Goal: Task Accomplishment & Management: Manage account settings

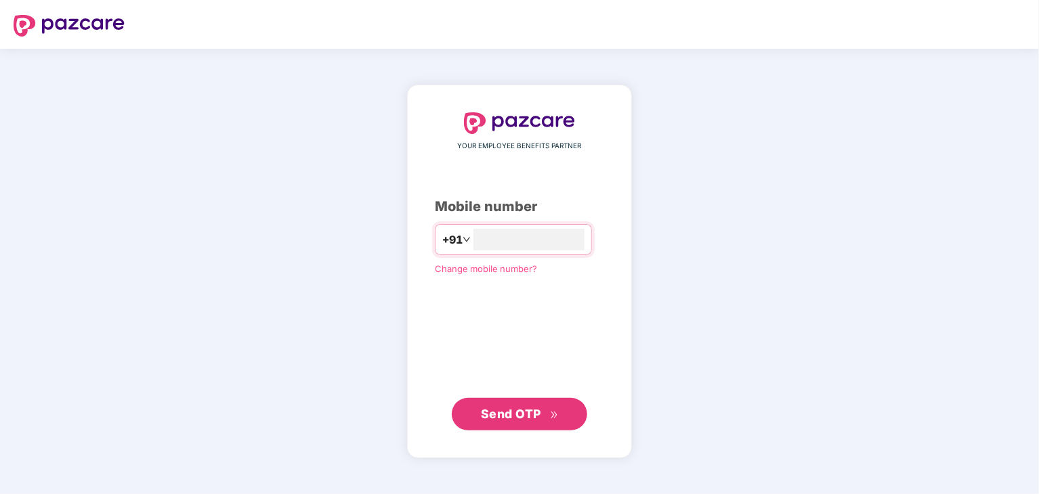
type input "**********"
click at [534, 406] on span "Send OTP" at bounding box center [511, 413] width 60 height 14
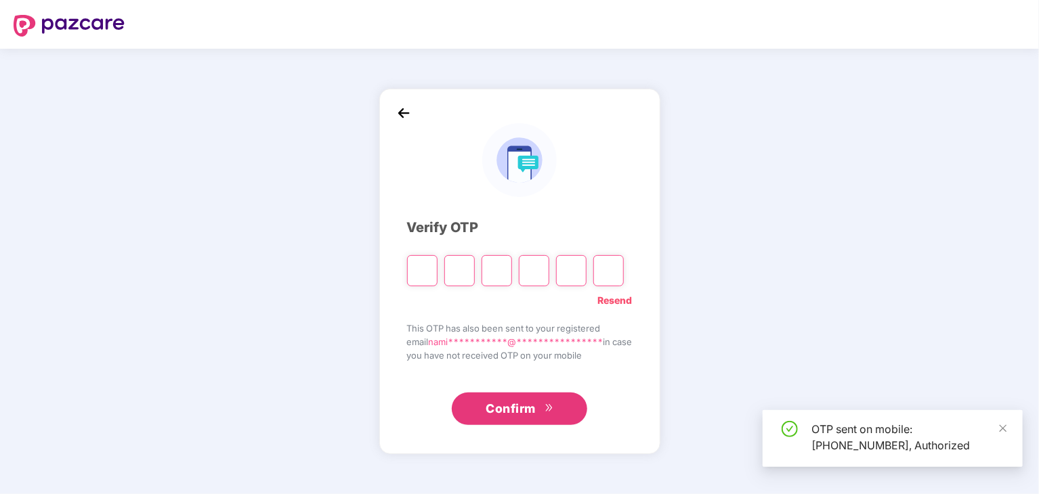
type input "*"
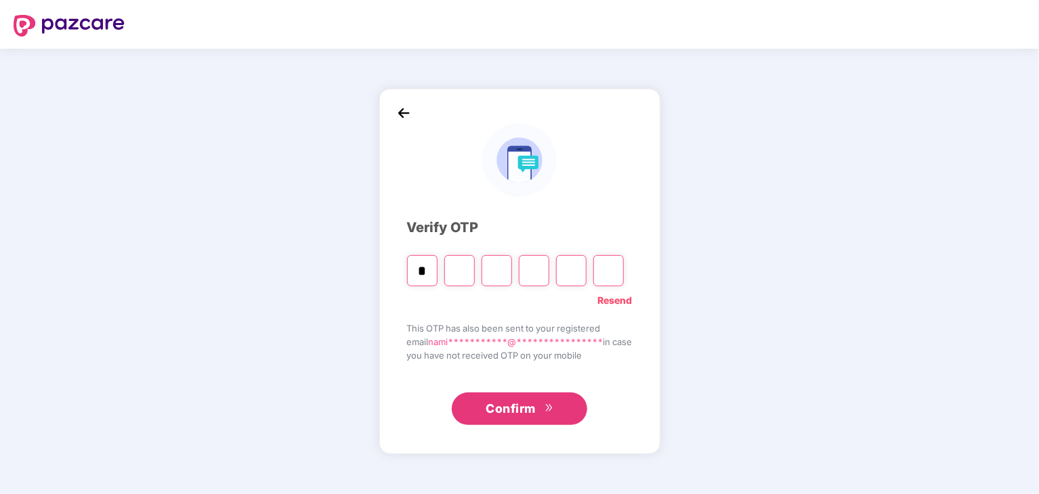
type input "*"
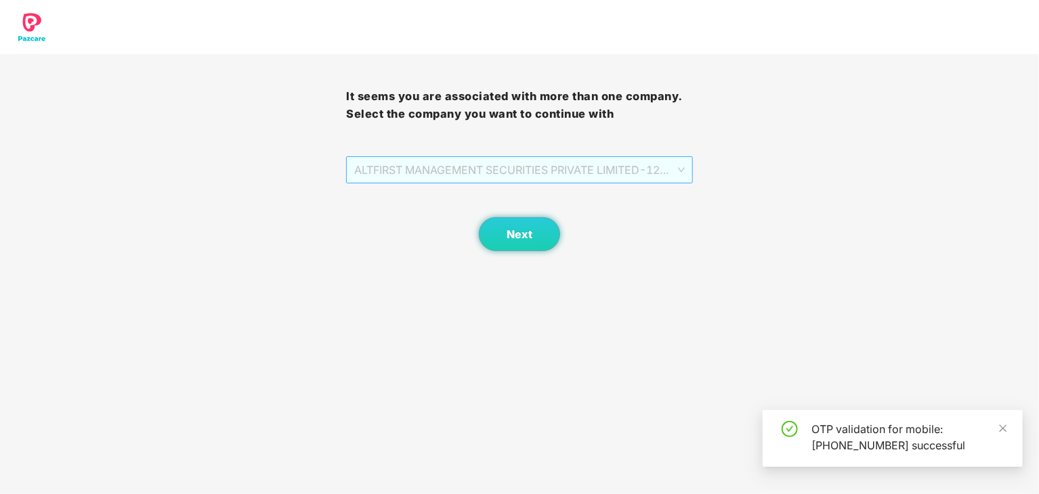
click at [494, 173] on span "ALTFIRST MANAGEMENT SECURITIES PRIVATE LIMITED - 120 - ADMIN" at bounding box center [519, 170] width 330 height 26
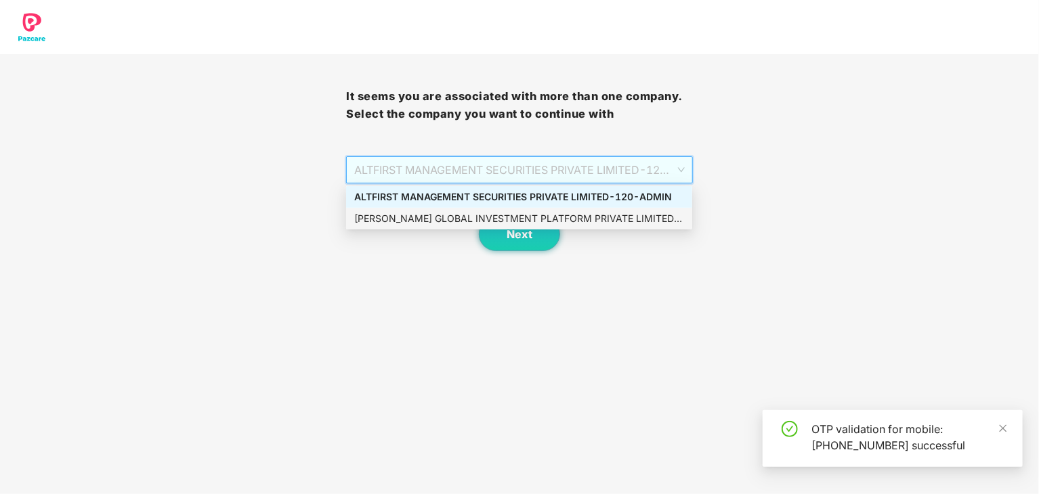
click at [479, 219] on div "[PERSON_NAME] GLOBAL INVESTMENT PLATFORM PRIVATE LIMITED - 120 - ADMIN" at bounding box center [519, 218] width 330 height 15
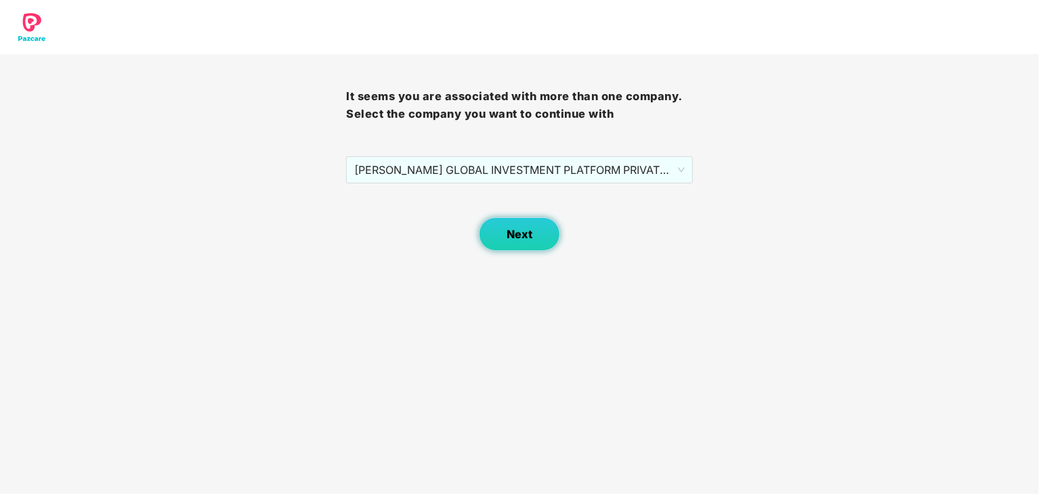
click at [519, 243] on button "Next" at bounding box center [519, 234] width 81 height 34
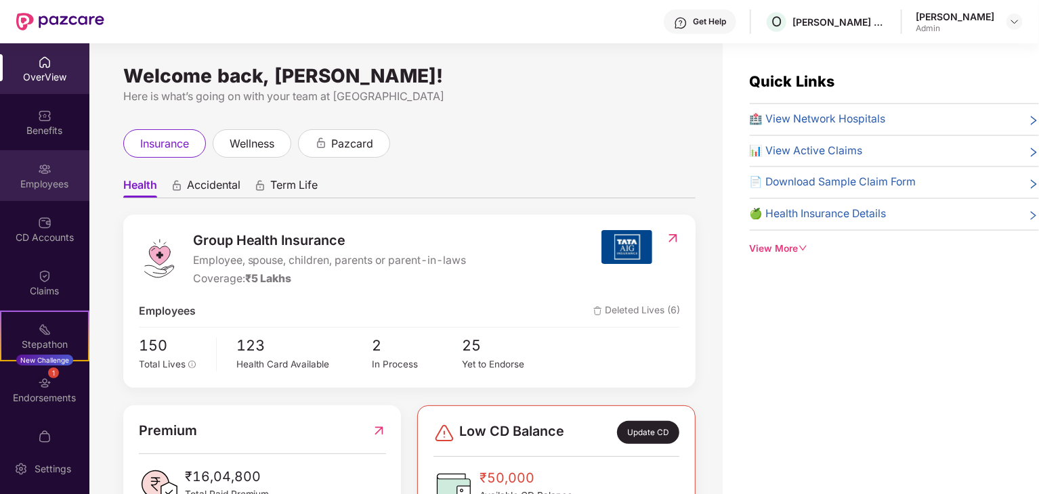
click at [41, 176] on div "Employees" at bounding box center [44, 175] width 89 height 51
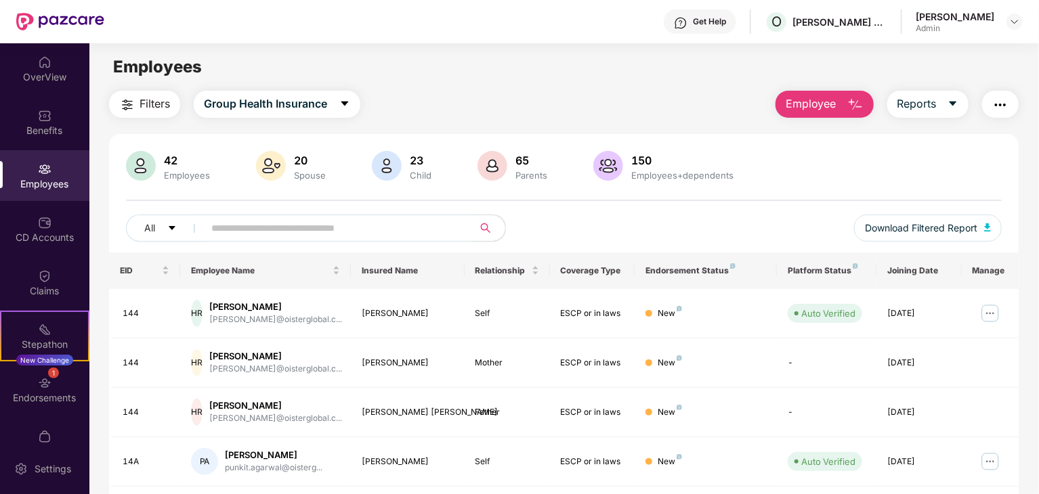
click at [254, 236] on input "text" at bounding box center [332, 228] width 243 height 20
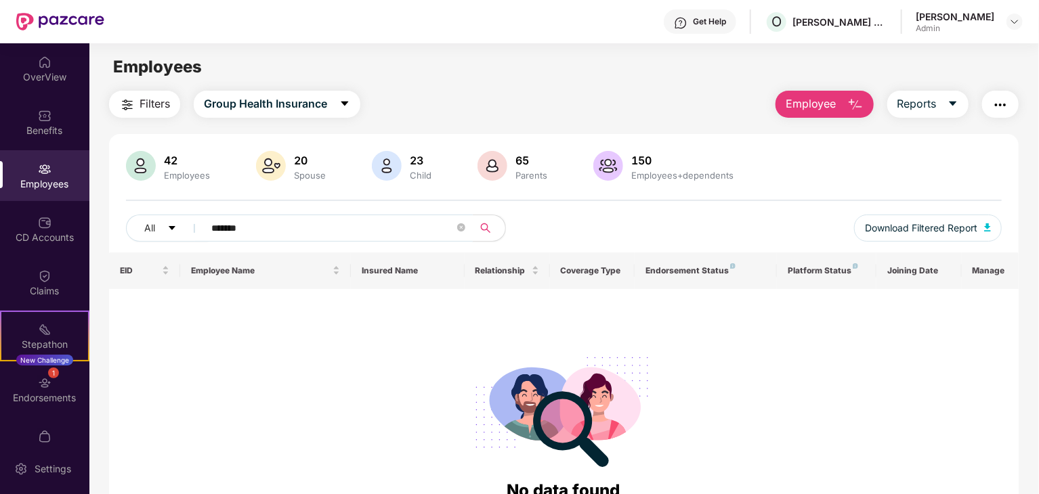
scroll to position [69, 0]
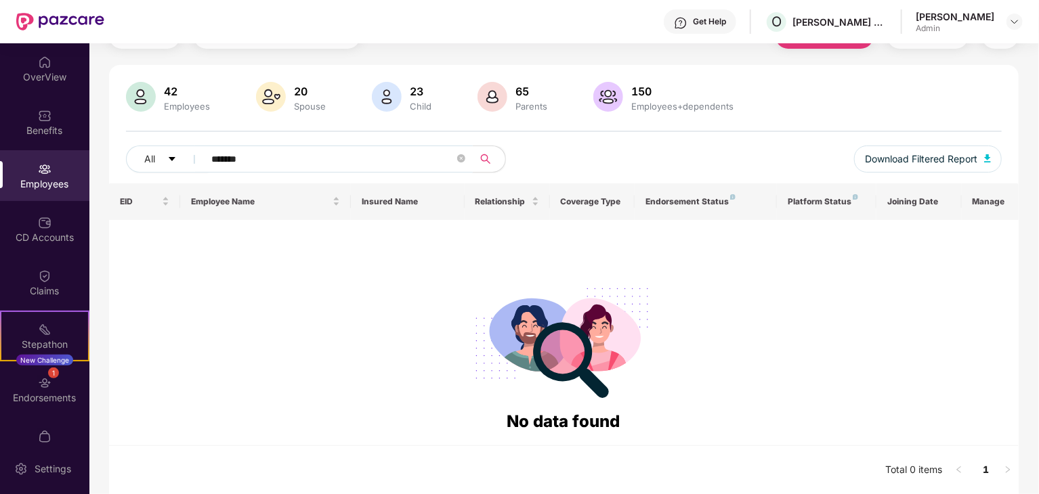
type input "*******"
click at [1010, 26] on img at bounding box center [1014, 21] width 11 height 11
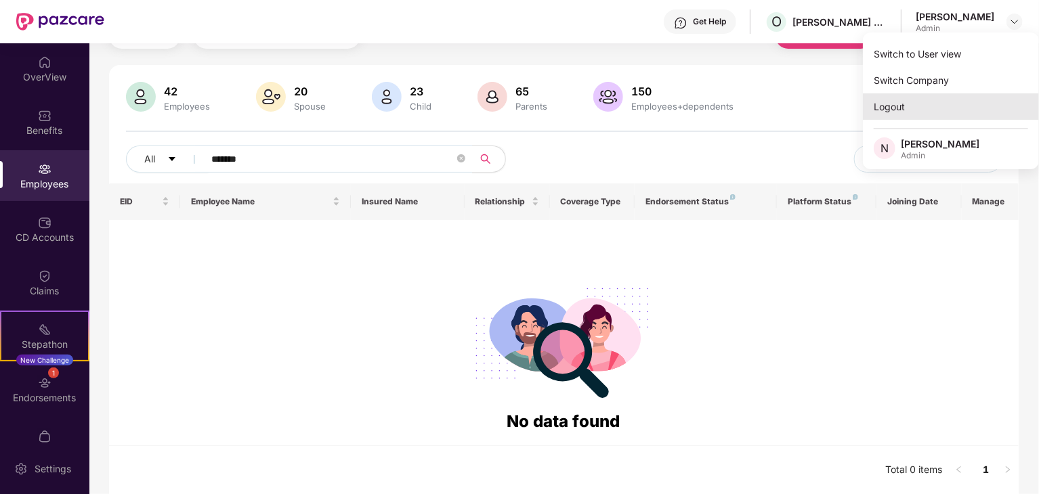
click at [899, 114] on div "Logout" at bounding box center [951, 106] width 176 height 26
